Goal: Transaction & Acquisition: Purchase product/service

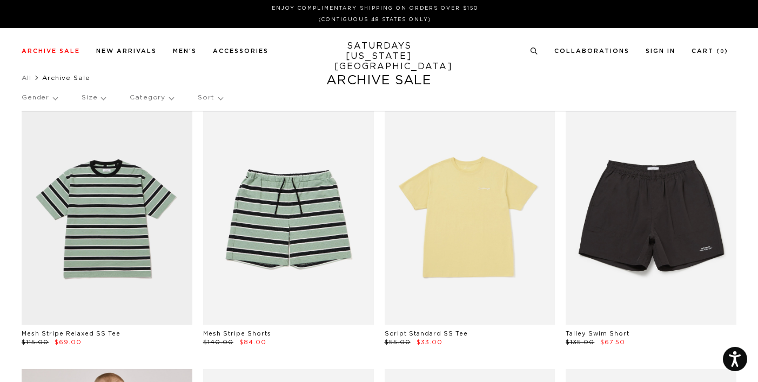
click at [159, 100] on p "Category" at bounding box center [152, 97] width 44 height 25
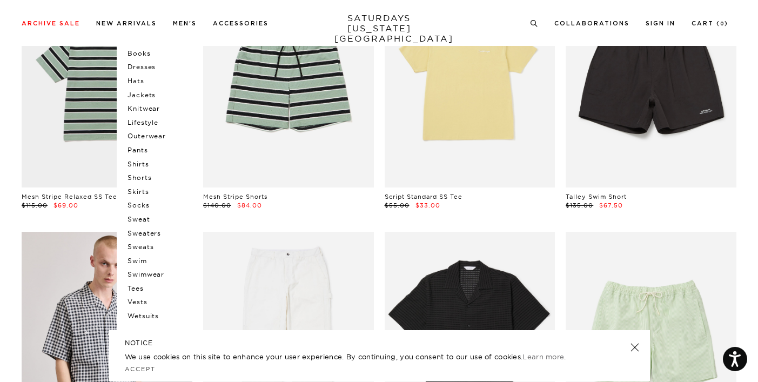
scroll to position [142, 0]
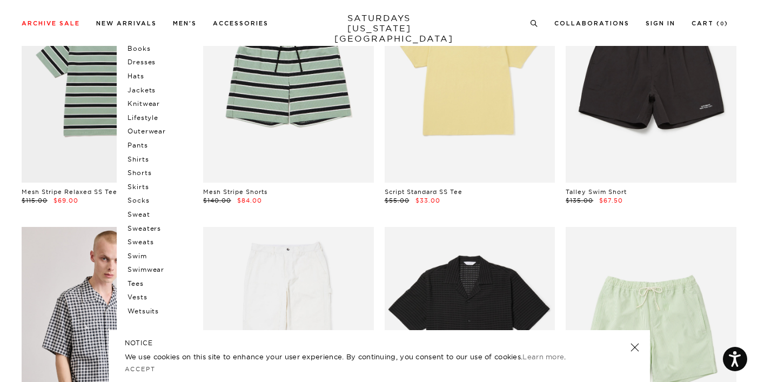
click at [157, 268] on p "Swimwear" at bounding box center [159, 270] width 65 height 14
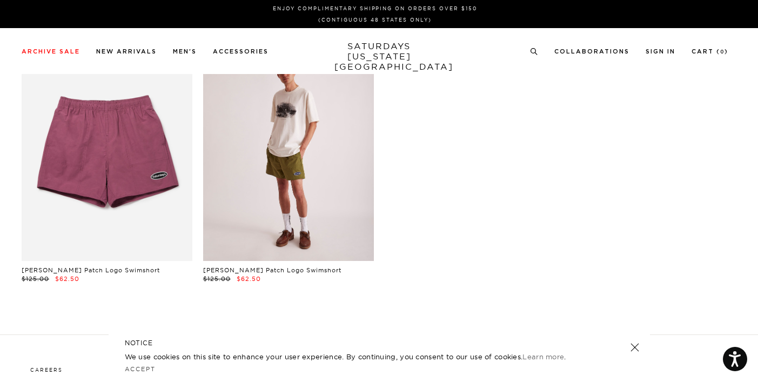
scroll to position [124, 0]
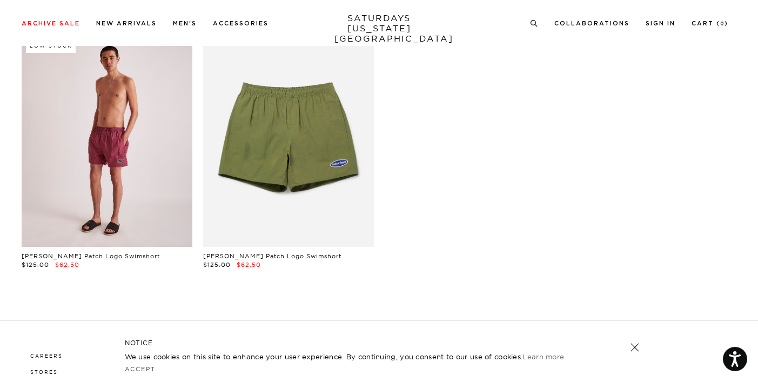
click at [117, 140] on link at bounding box center [107, 139] width 171 height 213
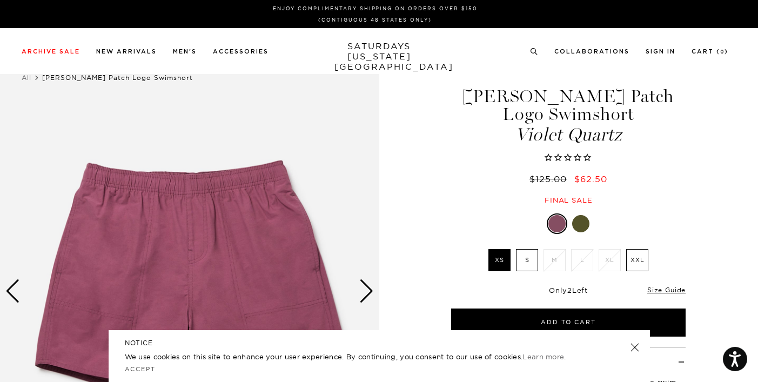
click at [703, 183] on div "Talley Patch Logo Swimshort Violet Quartz $125.00 $62.50 Final sale" at bounding box center [568, 134] width 270 height 139
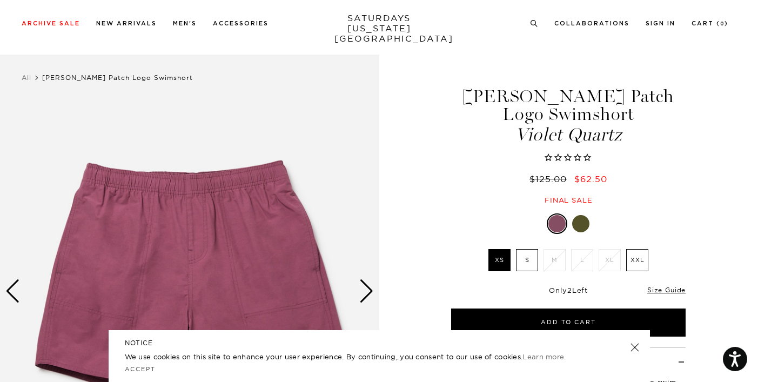
scroll to position [64, 0]
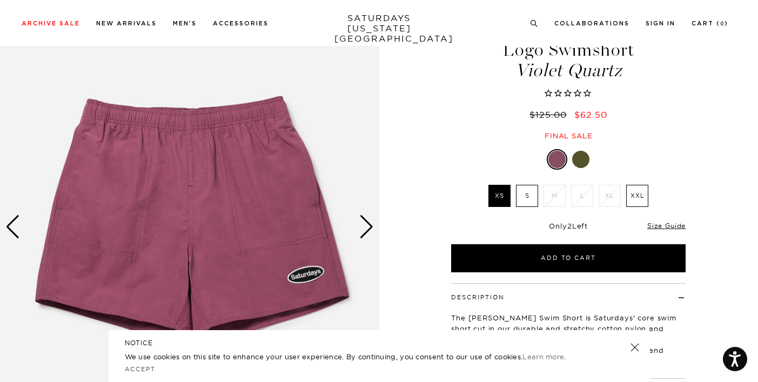
click at [584, 151] on div at bounding box center [580, 159] width 17 height 17
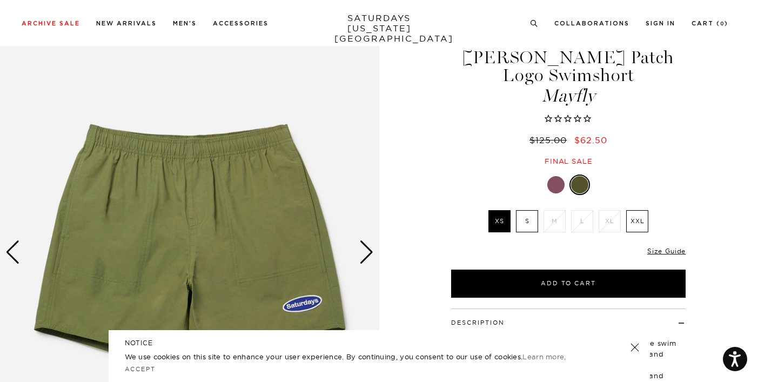
scroll to position [40, 0]
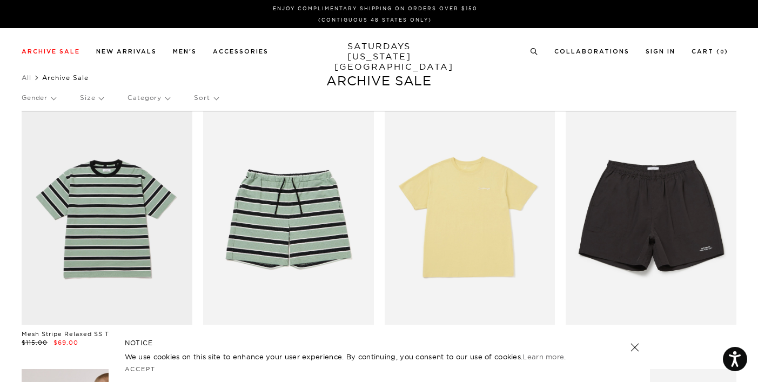
click at [165, 97] on p "Category" at bounding box center [148, 97] width 42 height 25
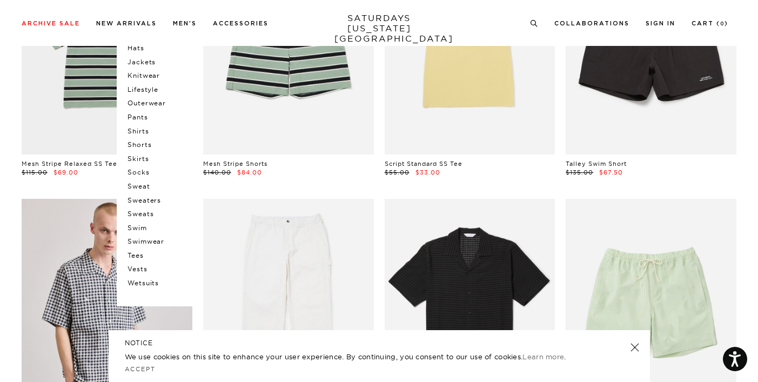
scroll to position [167, 0]
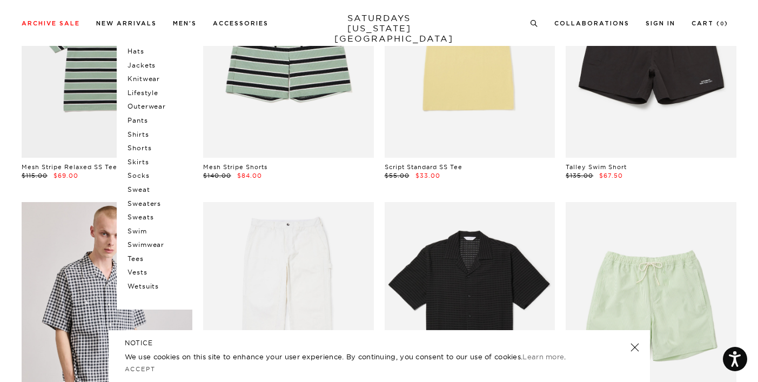
click at [136, 176] on p "Socks" at bounding box center [159, 176] width 65 height 14
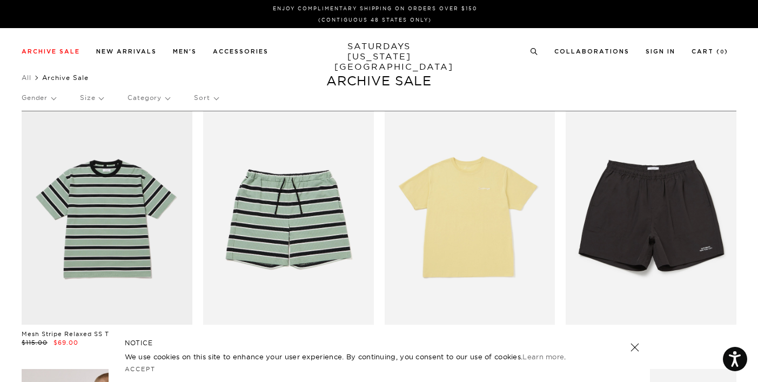
click at [164, 100] on p "Category" at bounding box center [148, 97] width 42 height 25
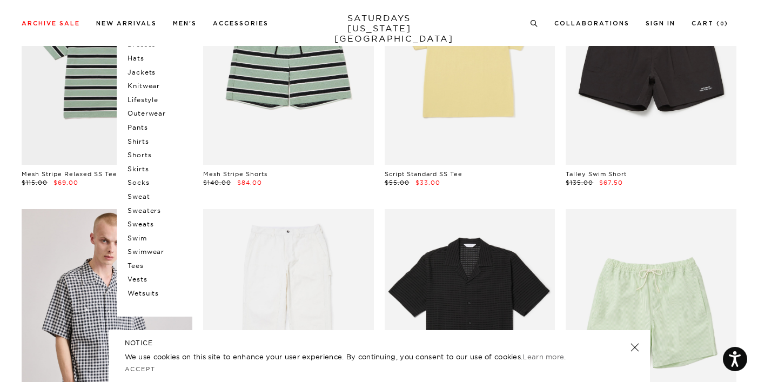
scroll to position [162, 0]
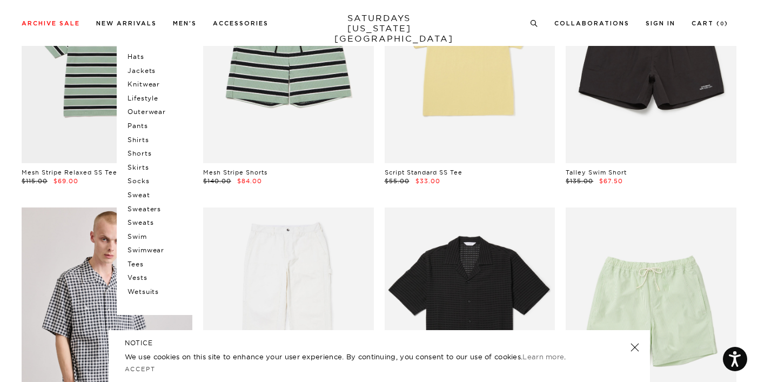
click at [135, 263] on p "Tees" at bounding box center [159, 264] width 65 height 14
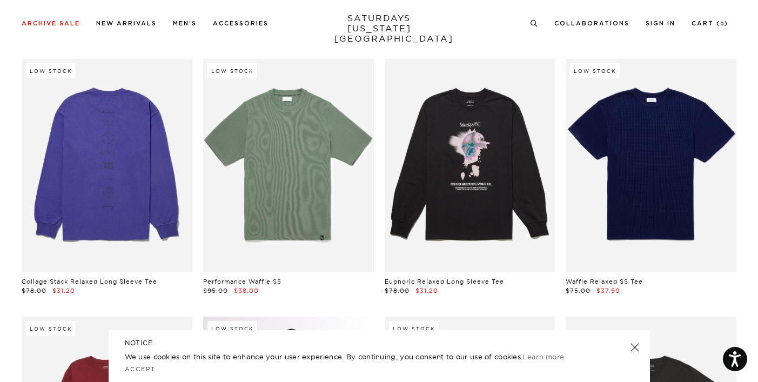
scroll to position [3189, 0]
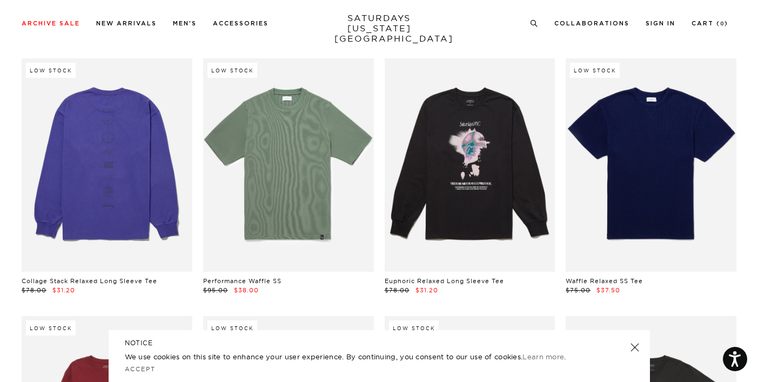
click at [632, 351] on link at bounding box center [634, 347] width 15 height 15
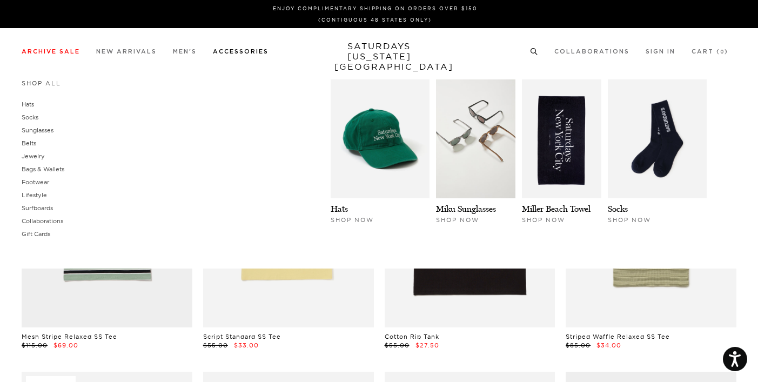
scroll to position [0, 0]
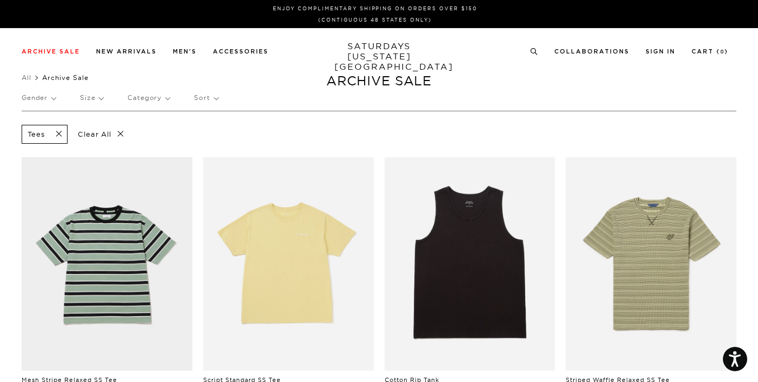
click at [158, 96] on p "Category" at bounding box center [148, 97] width 42 height 25
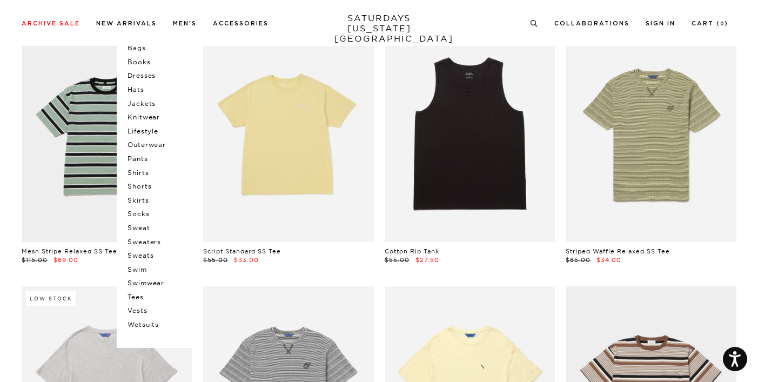
scroll to position [137, 0]
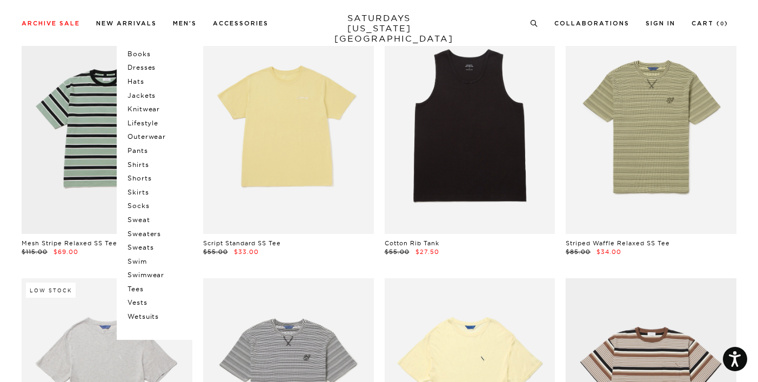
click at [143, 165] on p "Shirts" at bounding box center [159, 165] width 65 height 14
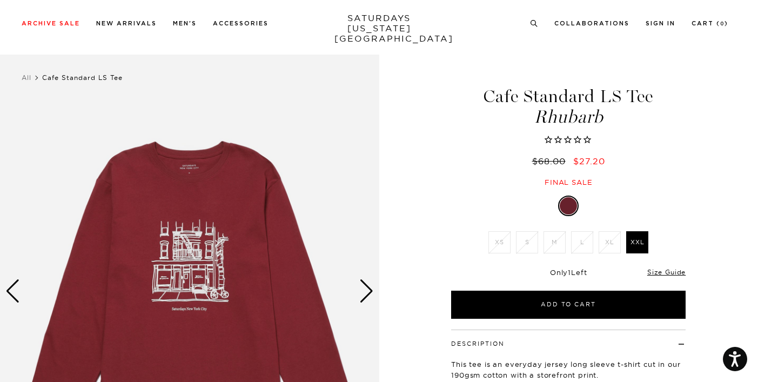
scroll to position [44, 0]
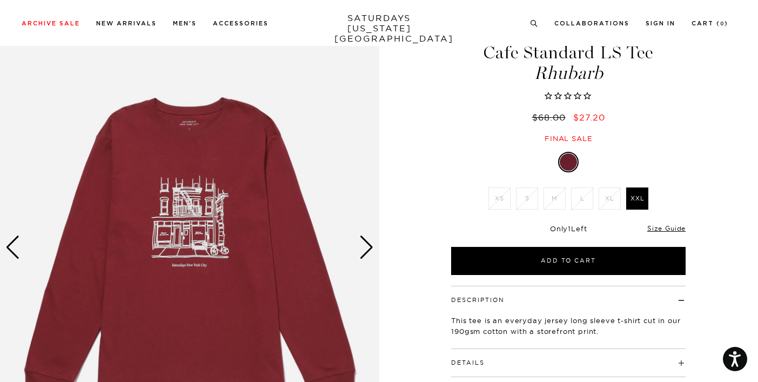
click at [367, 243] on div "Next slide" at bounding box center [366, 248] width 15 height 24
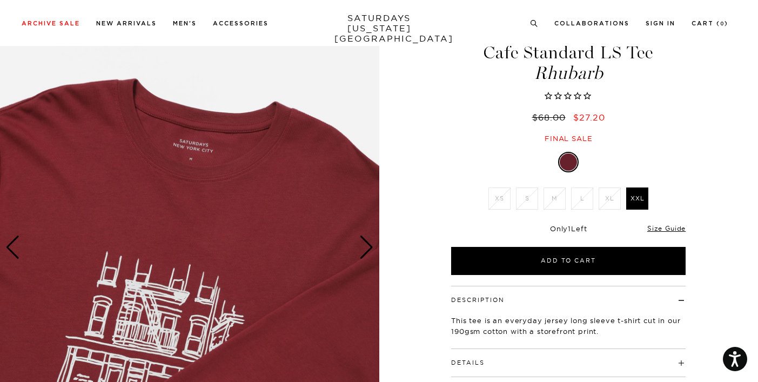
click at [367, 243] on div "Next slide" at bounding box center [366, 248] width 15 height 24
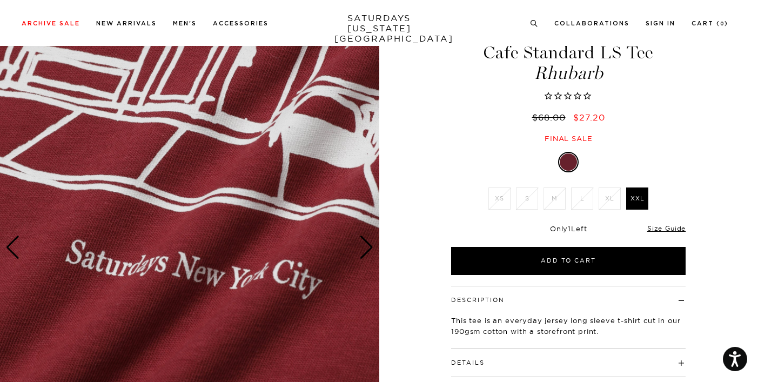
click at [367, 243] on div "Next slide" at bounding box center [366, 248] width 15 height 24
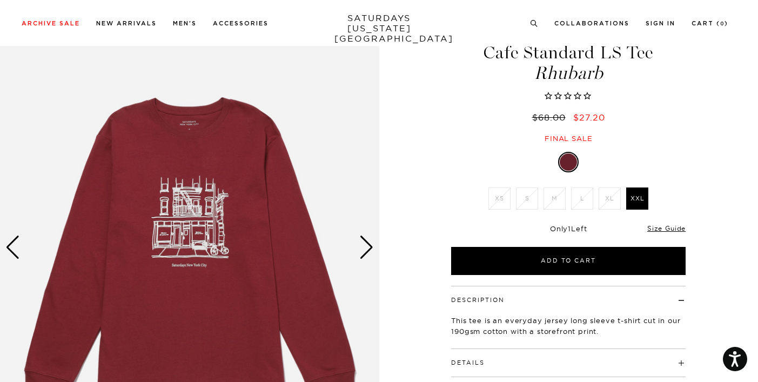
click at [367, 243] on div "Next slide" at bounding box center [366, 248] width 15 height 24
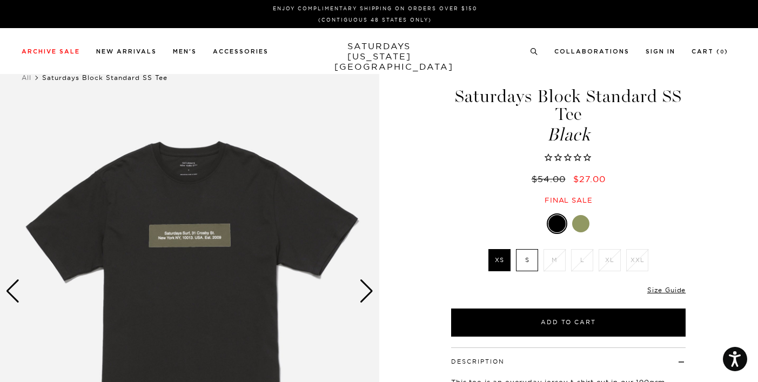
click at [573, 226] on div at bounding box center [580, 223] width 17 height 17
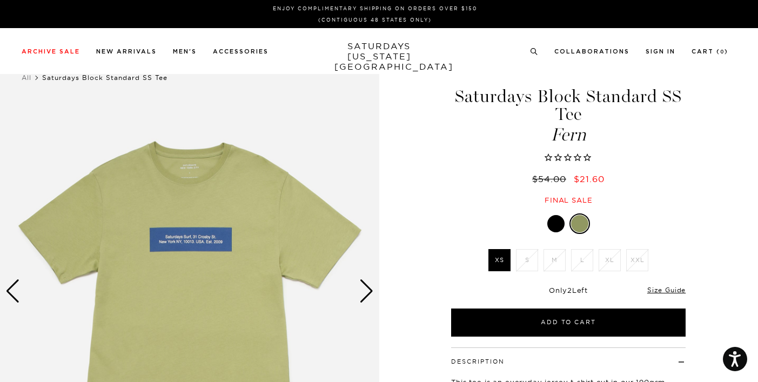
click at [563, 221] on div at bounding box center [555, 223] width 17 height 17
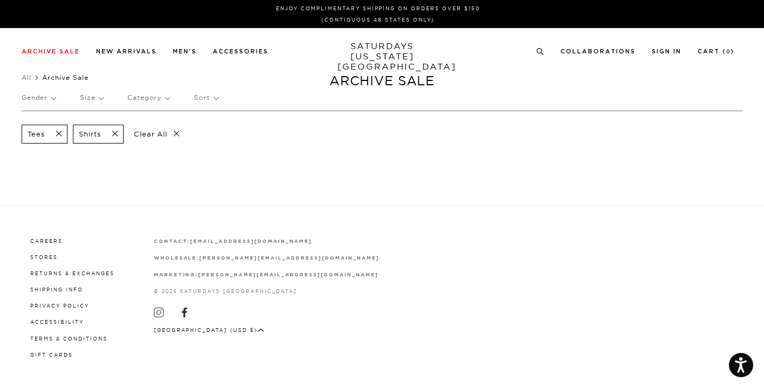
click at [59, 132] on span at bounding box center [55, 134] width 23 height 10
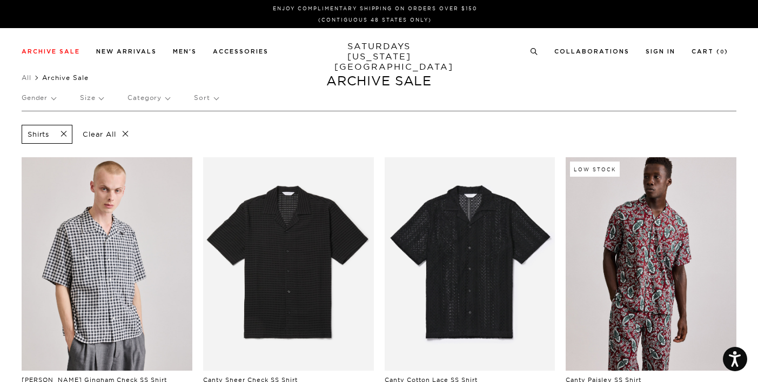
click at [147, 102] on p "Category" at bounding box center [148, 97] width 42 height 25
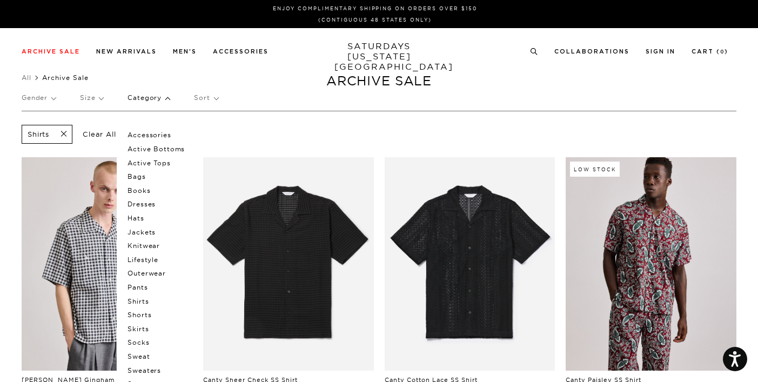
click at [68, 130] on span at bounding box center [60, 134] width 23 height 10
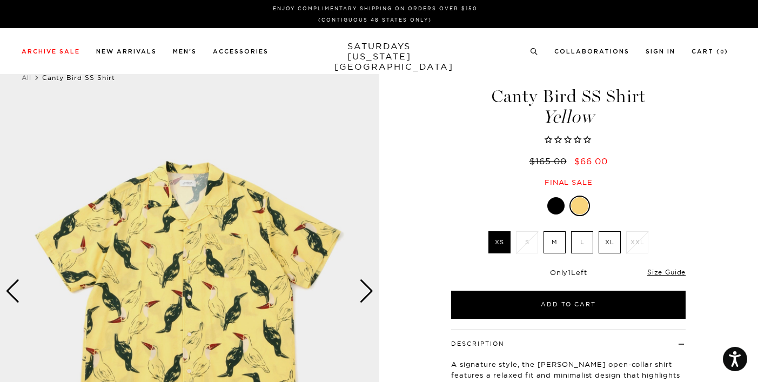
click at [580, 245] on label "L" at bounding box center [582, 242] width 22 height 22
click at [0, 0] on input "L" at bounding box center [0, 0] width 0 height 0
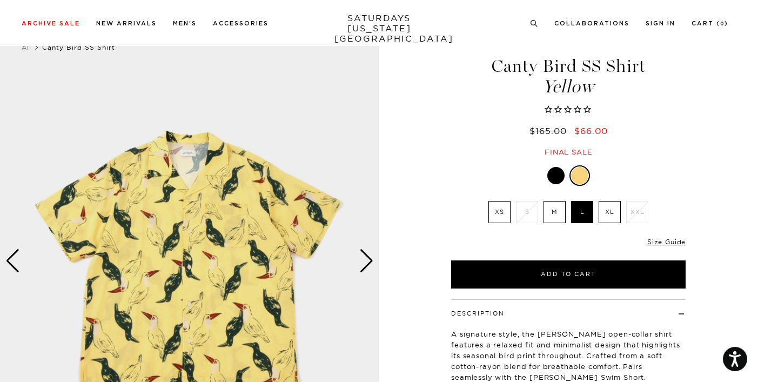
scroll to position [38, 0]
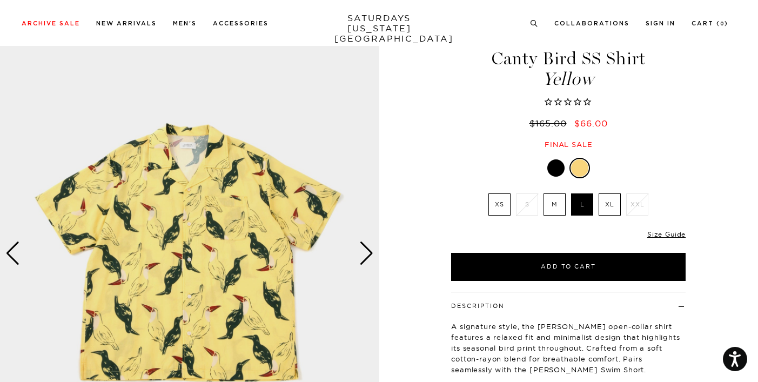
click at [373, 247] on div "Next slide" at bounding box center [366, 253] width 15 height 24
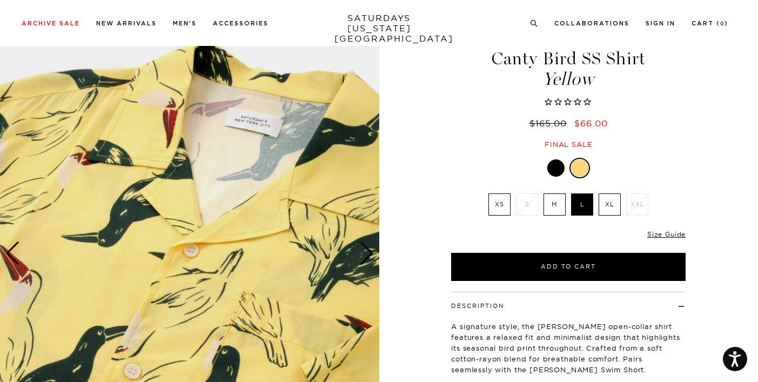
click at [367, 247] on div "Next slide" at bounding box center [366, 253] width 15 height 24
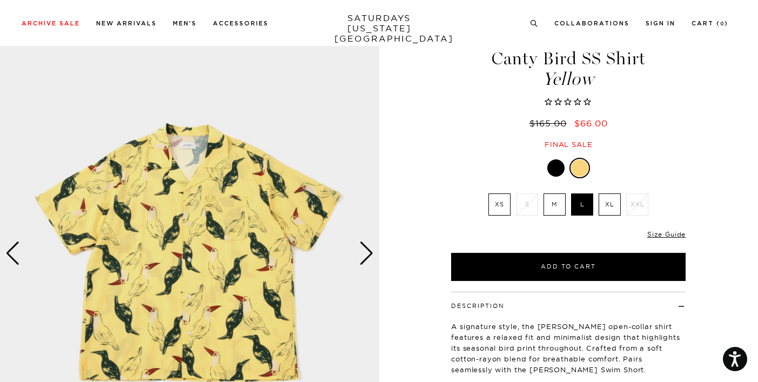
click at [367, 247] on div "Next slide" at bounding box center [366, 253] width 15 height 24
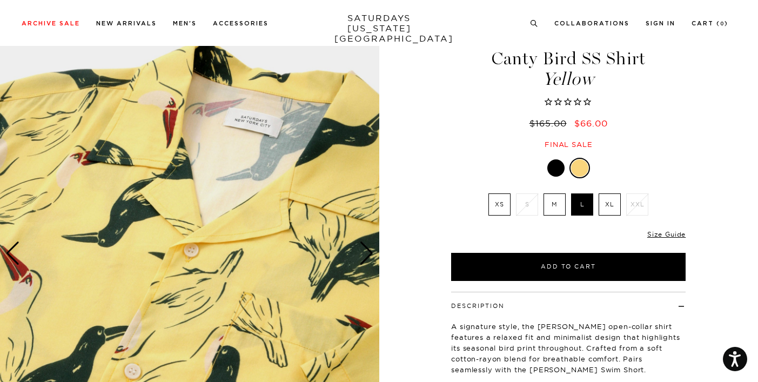
click at [367, 247] on div "Next slide" at bounding box center [366, 253] width 15 height 24
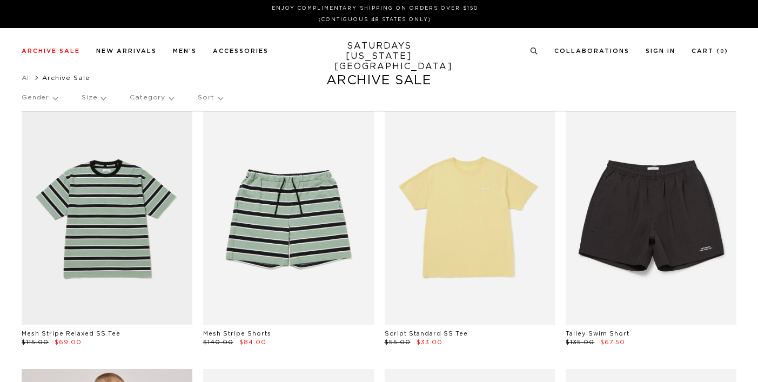
click at [149, 98] on p "Category" at bounding box center [152, 97] width 44 height 25
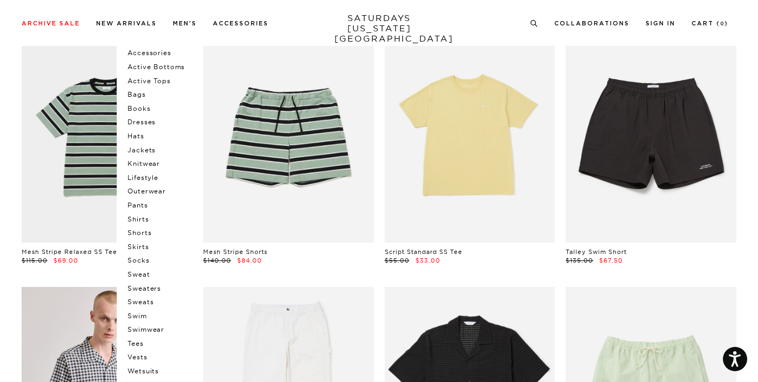
scroll to position [93, 0]
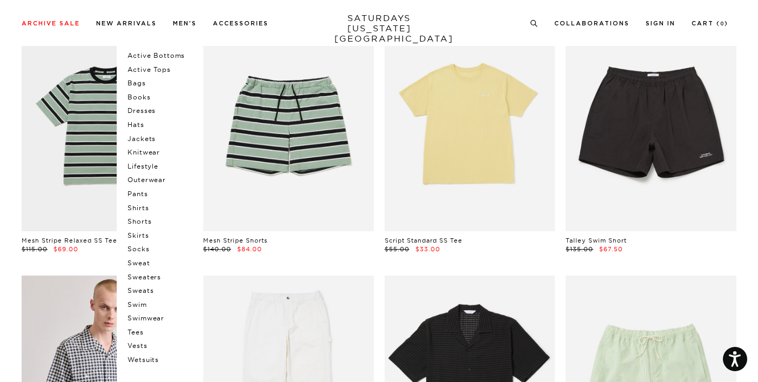
click at [141, 195] on p "Pants" at bounding box center [159, 194] width 65 height 14
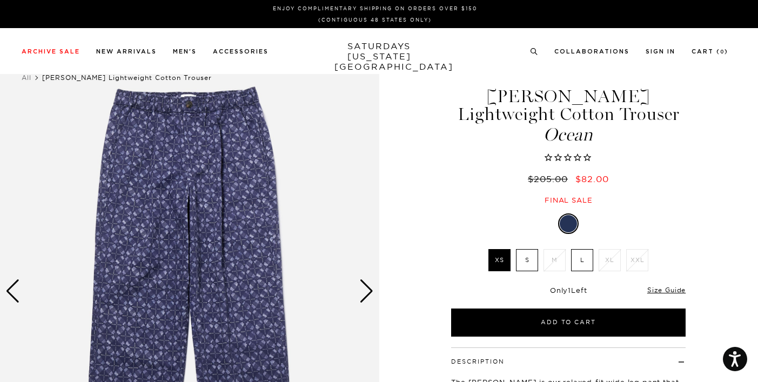
click at [567, 221] on div at bounding box center [568, 223] width 17 height 17
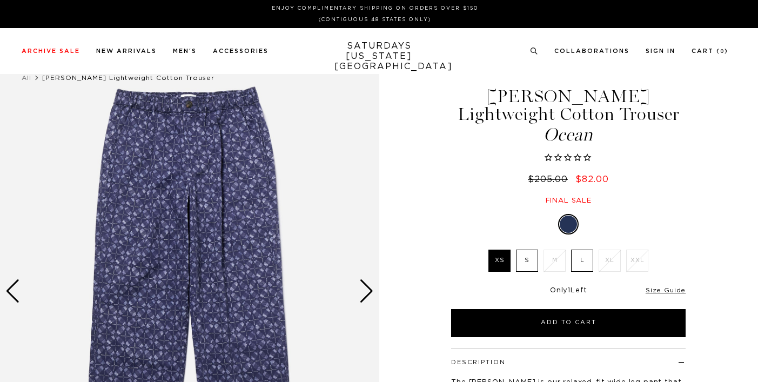
click at [584, 255] on label "L" at bounding box center [582, 261] width 22 height 22
click at [0, 0] on input "L" at bounding box center [0, 0] width 0 height 0
